Goal: Information Seeking & Learning: Learn about a topic

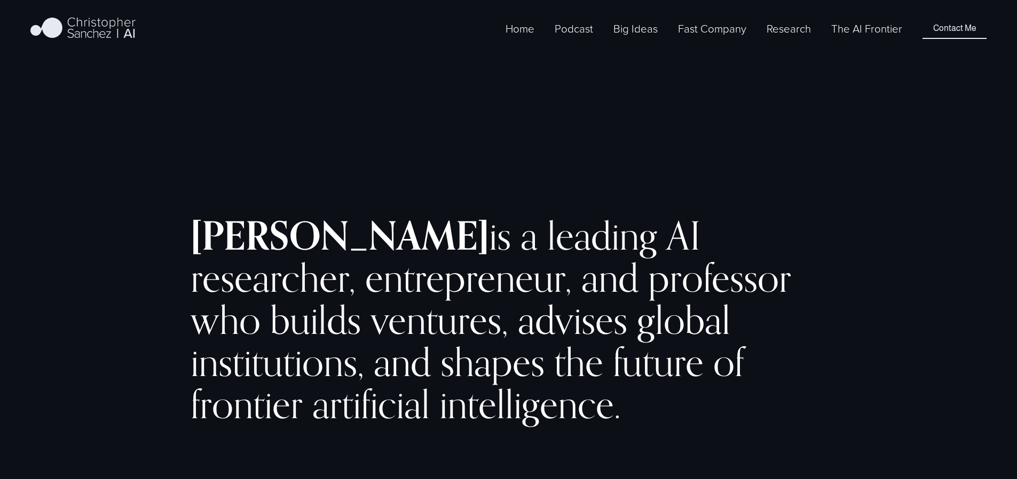
click at [0, 0] on span "Fast Company [GEOGRAPHIC_DATA] - Español" at bounding box center [0, 0] width 0 height 0
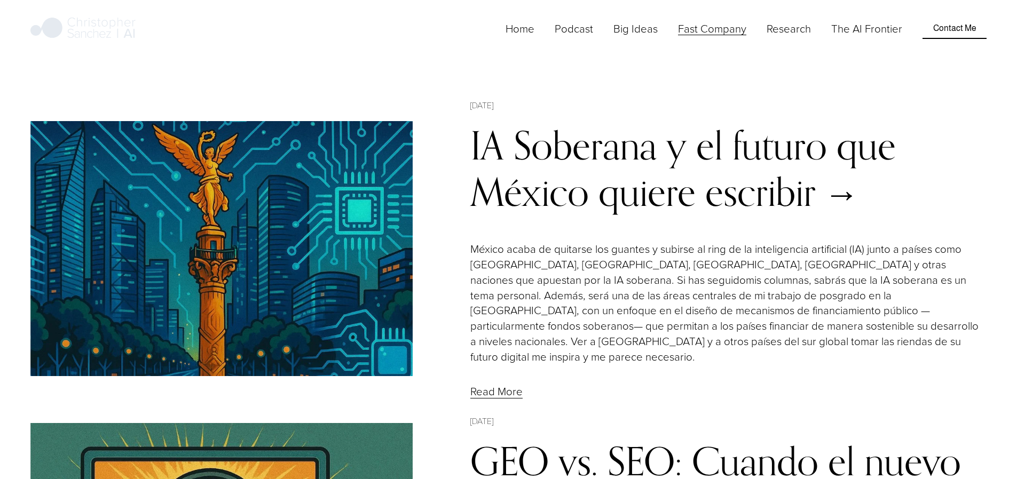
click at [589, 145] on link "IA Soberana y el futuro que México quiere escribir" at bounding box center [682, 169] width 425 height 94
click at [534, 37] on link "Home" at bounding box center [520, 29] width 29 height 18
